Goal: Task Accomplishment & Management: Manage account settings

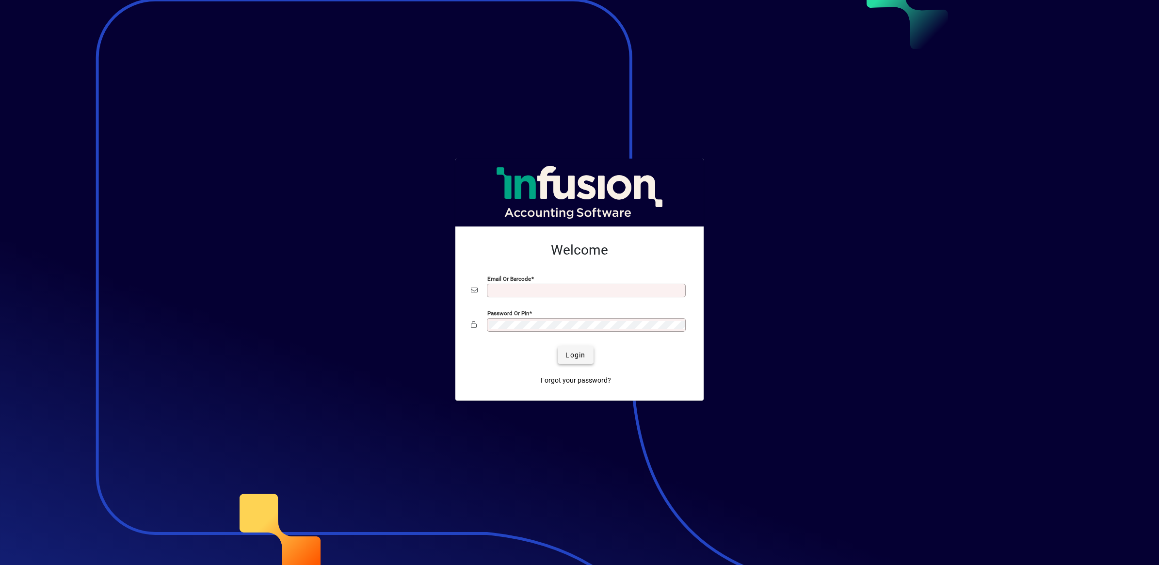
type input "**********"
click at [575, 359] on span "Login" at bounding box center [575, 355] width 20 height 10
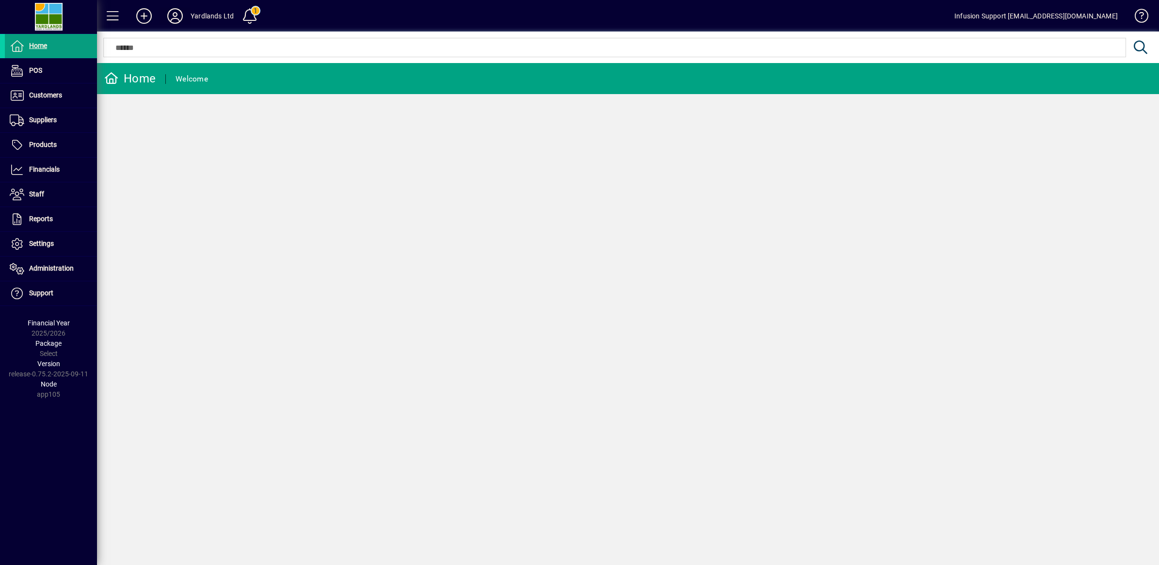
click at [174, 16] on icon at bounding box center [174, 16] width 19 height 16
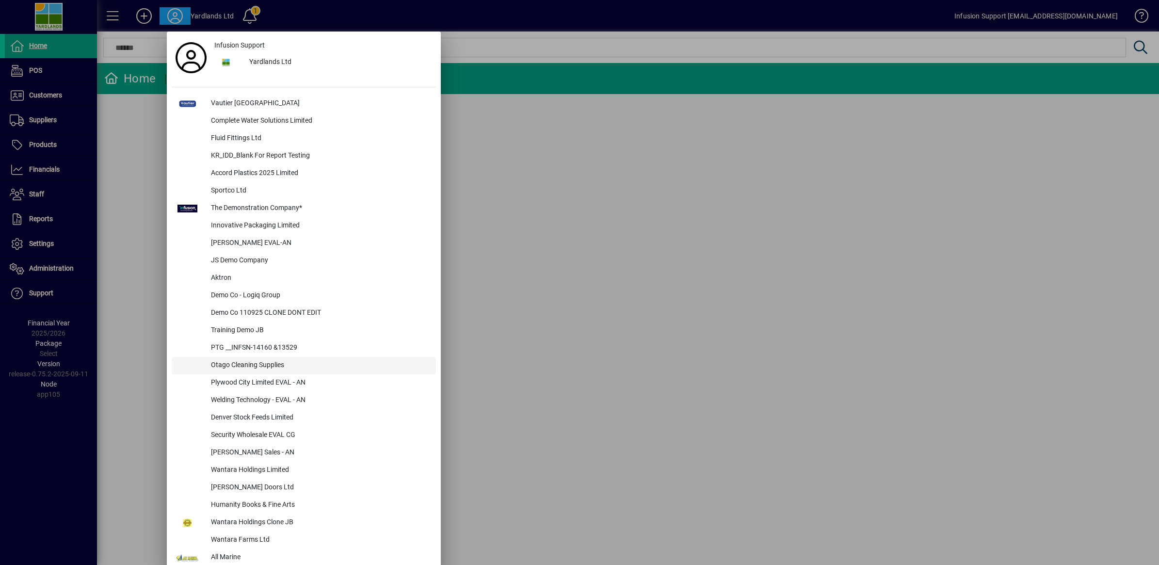
click at [263, 362] on div "Otago Cleaning Supplies" at bounding box center [319, 365] width 233 height 17
